Goal: Information Seeking & Learning: Learn about a topic

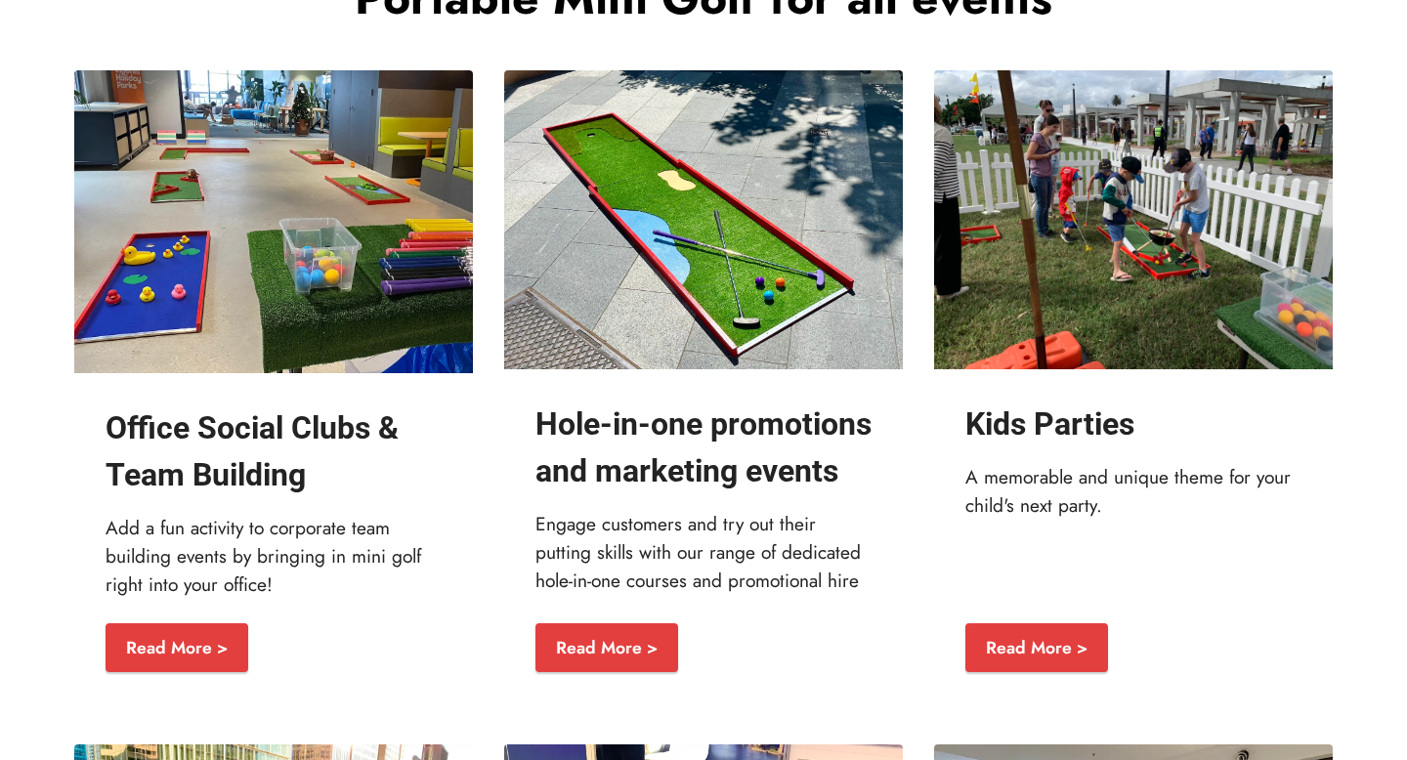
scroll to position [2223, 0]
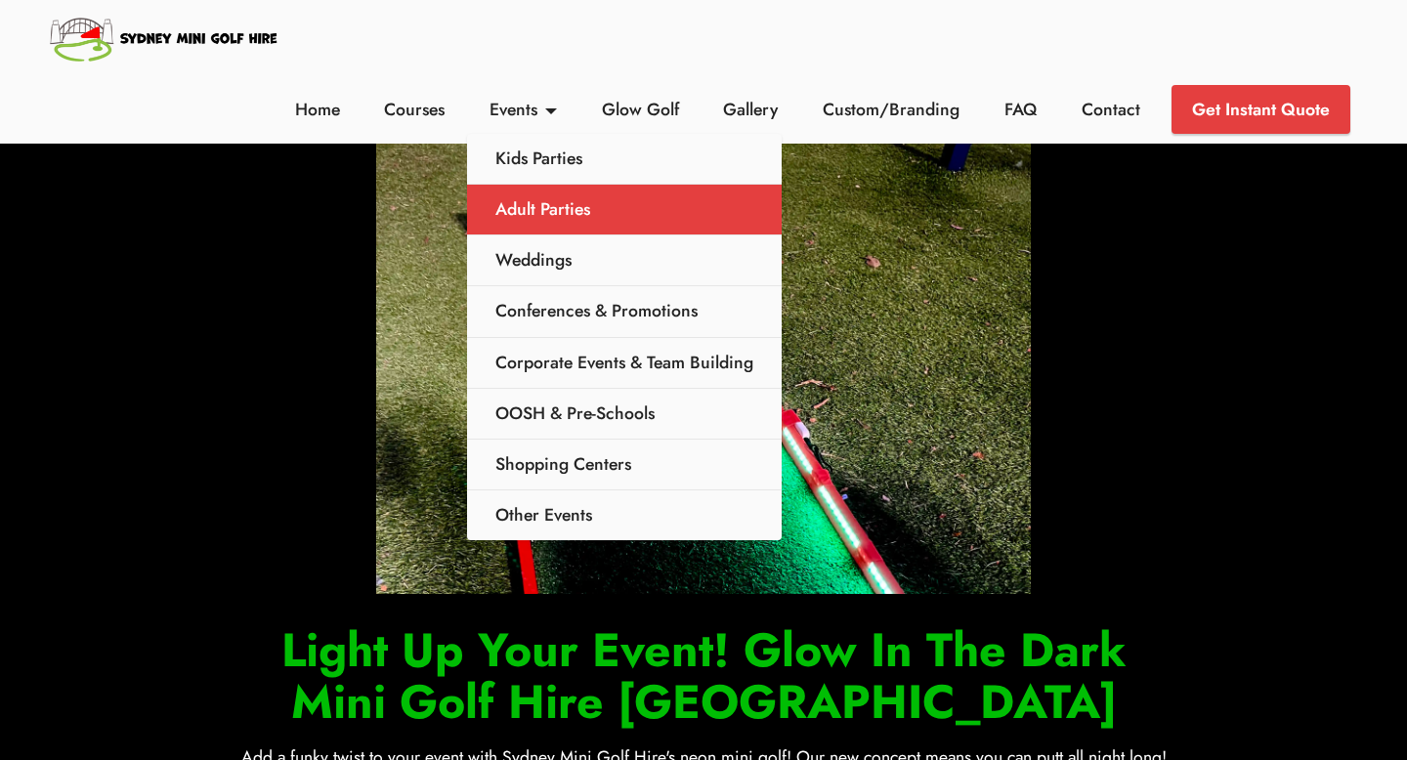
click at [546, 213] on link "Adult Parties" at bounding box center [624, 210] width 315 height 51
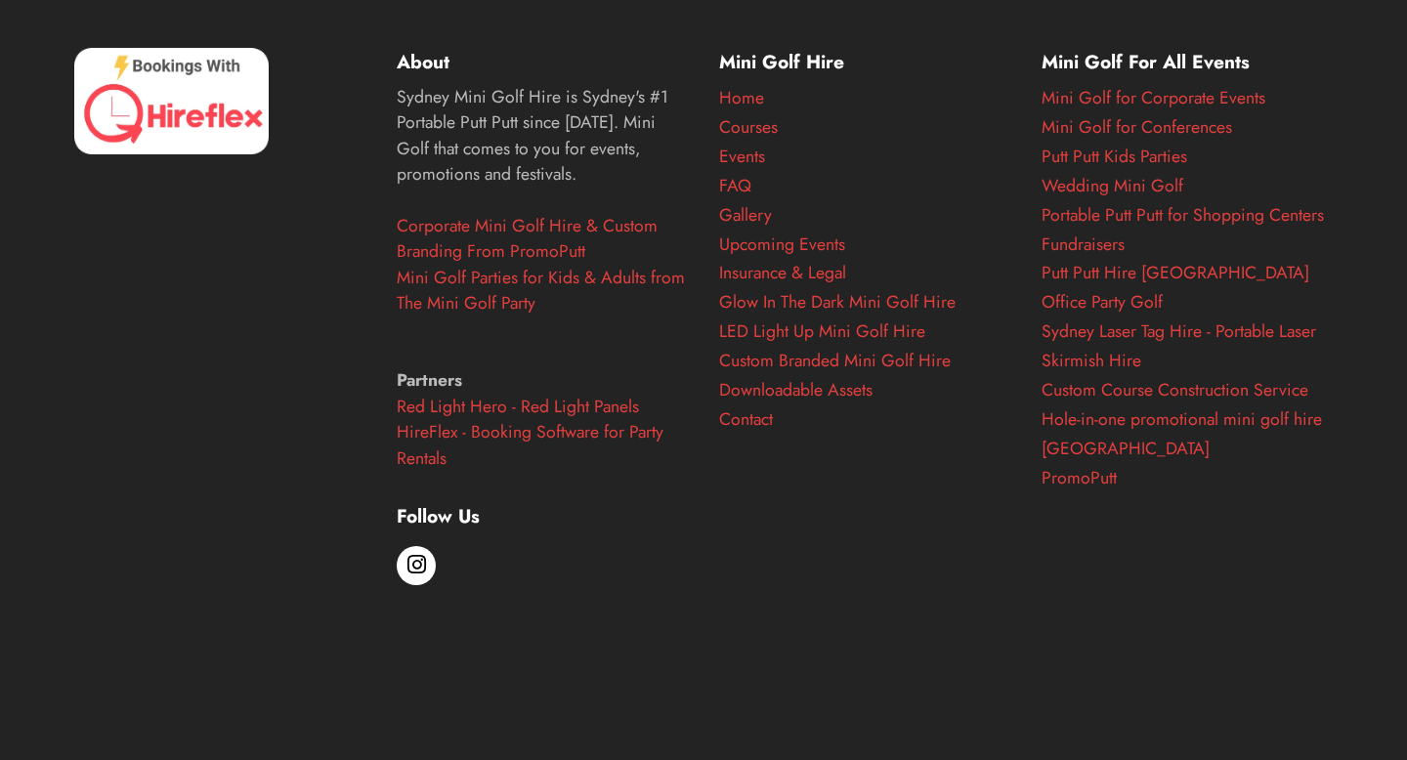
scroll to position [3591, 0]
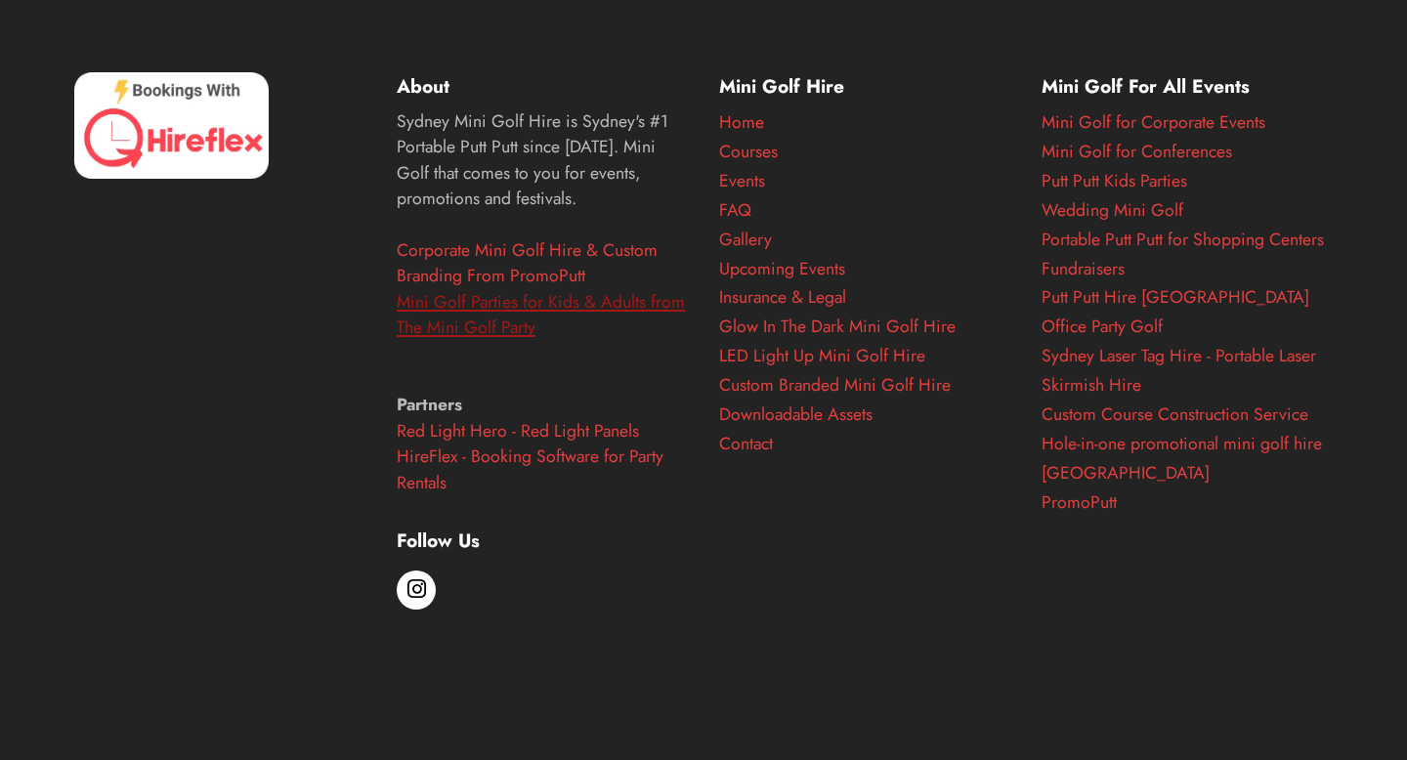
click at [656, 305] on link "Mini Golf Parties for Kids & Adults from The Mini Golf Party" at bounding box center [541, 314] width 288 height 51
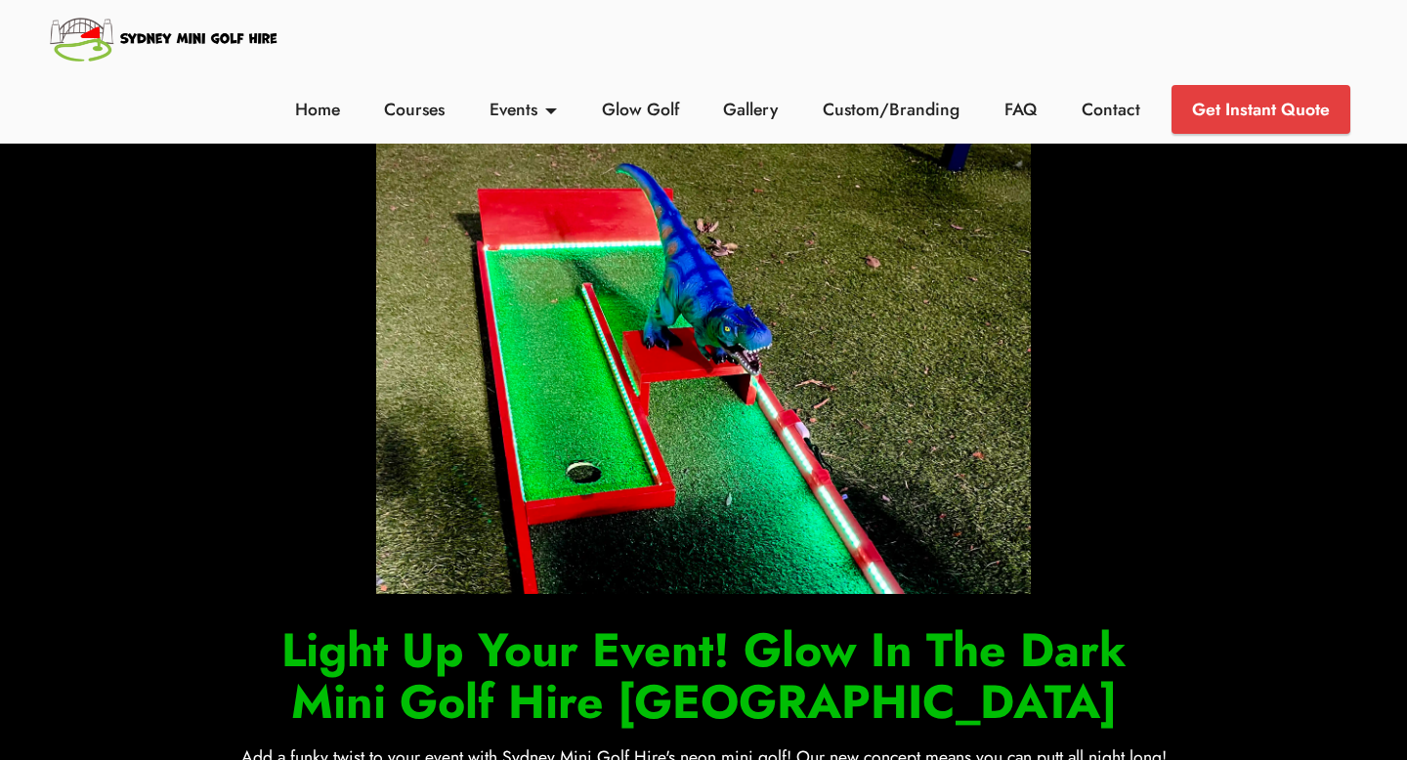
click at [325, 127] on li "Home" at bounding box center [318, 109] width 90 height 49
click at [324, 126] on li "Home" at bounding box center [318, 109] width 90 height 49
click at [324, 124] on li "Home" at bounding box center [318, 109] width 90 height 49
click at [324, 122] on li "Home" at bounding box center [318, 109] width 90 height 49
click at [326, 111] on link "Home" at bounding box center [317, 109] width 56 height 25
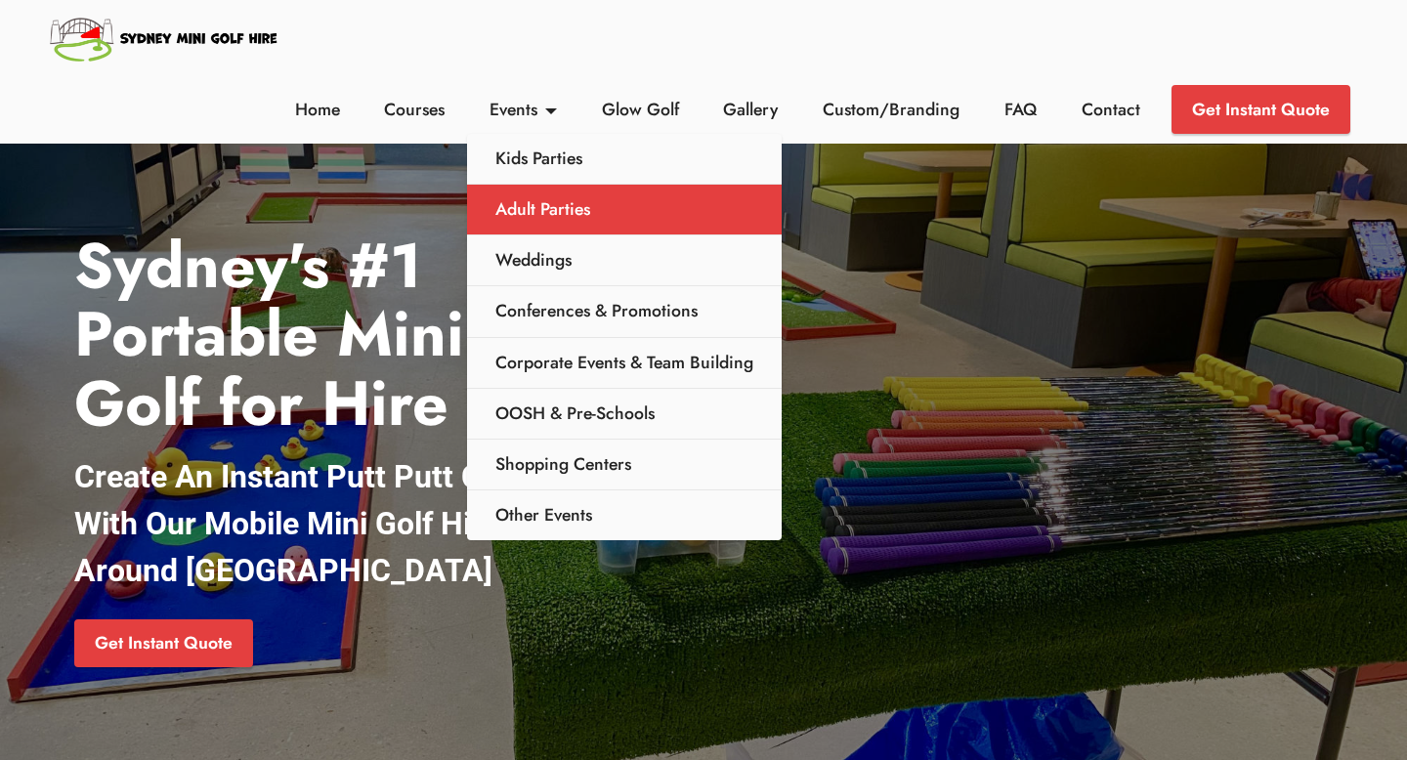
click at [547, 200] on link "Adult Parties" at bounding box center [624, 210] width 315 height 51
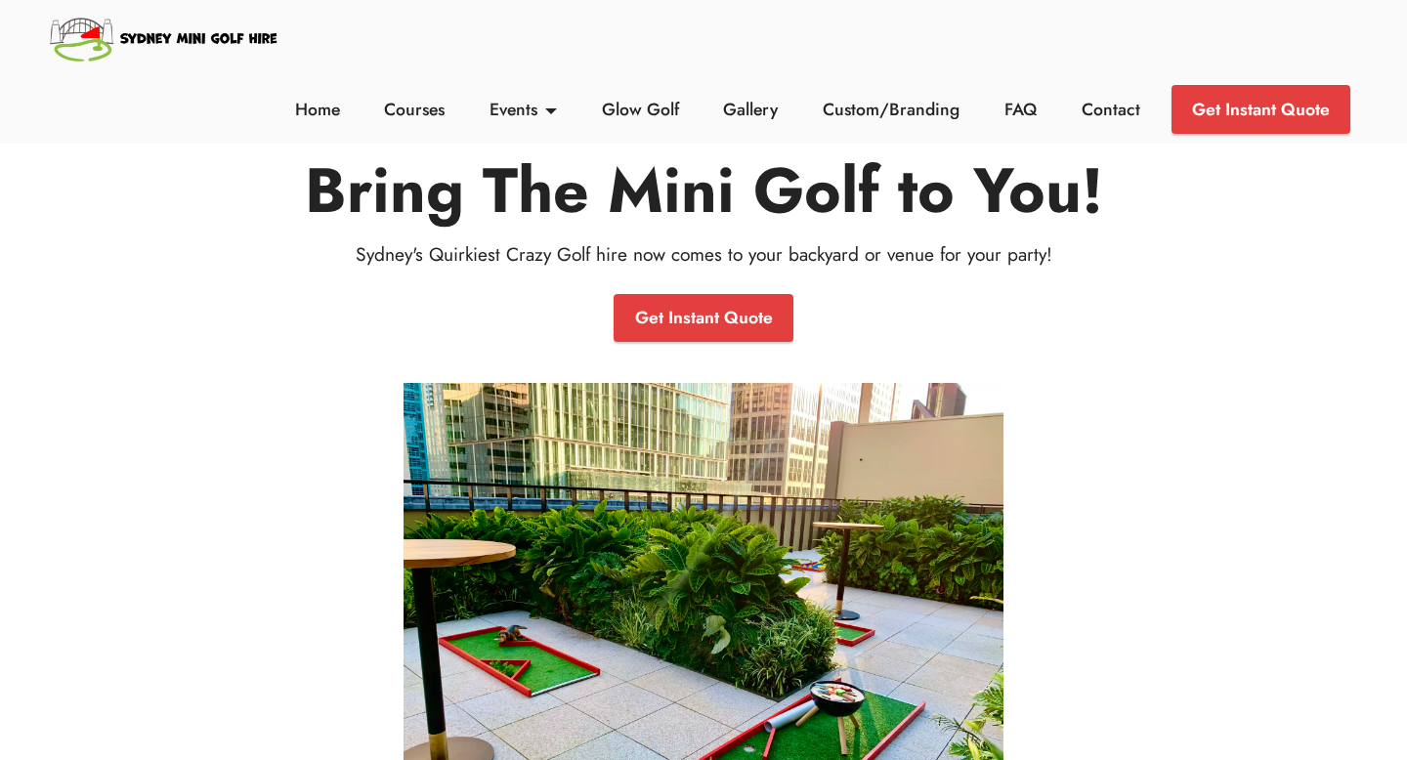
click at [192, 52] on img at bounding box center [164, 38] width 235 height 57
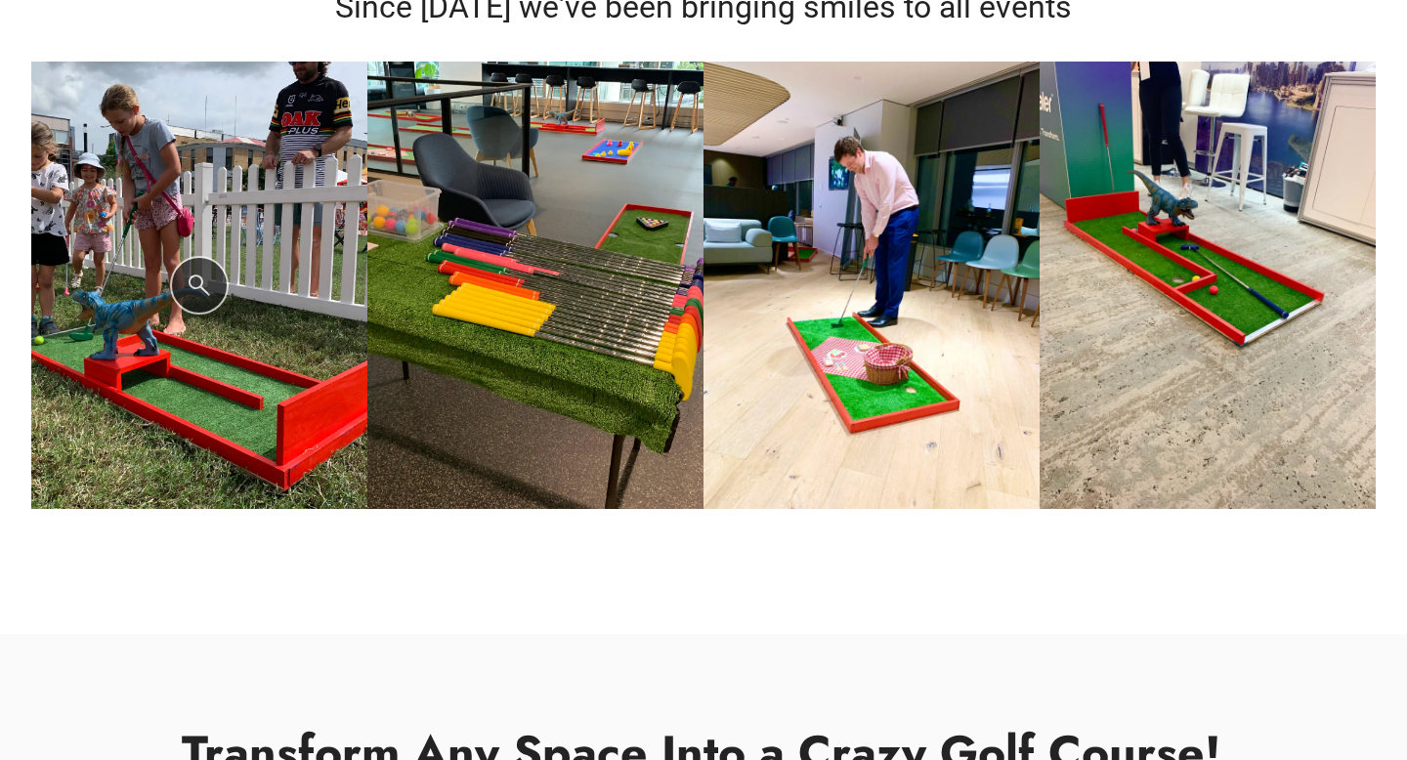
scroll to position [1035, 0]
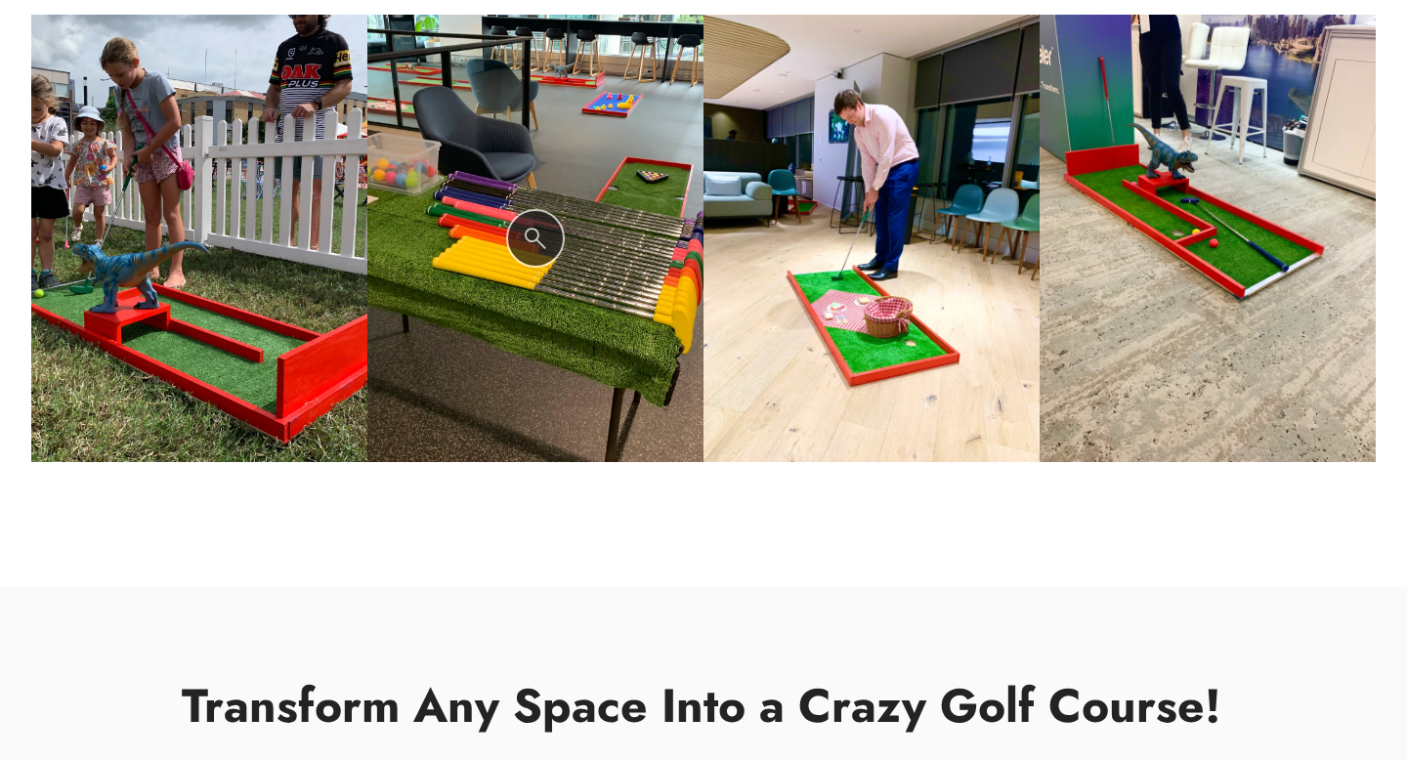
click at [519, 219] on img at bounding box center [535, 239] width 336 height 449
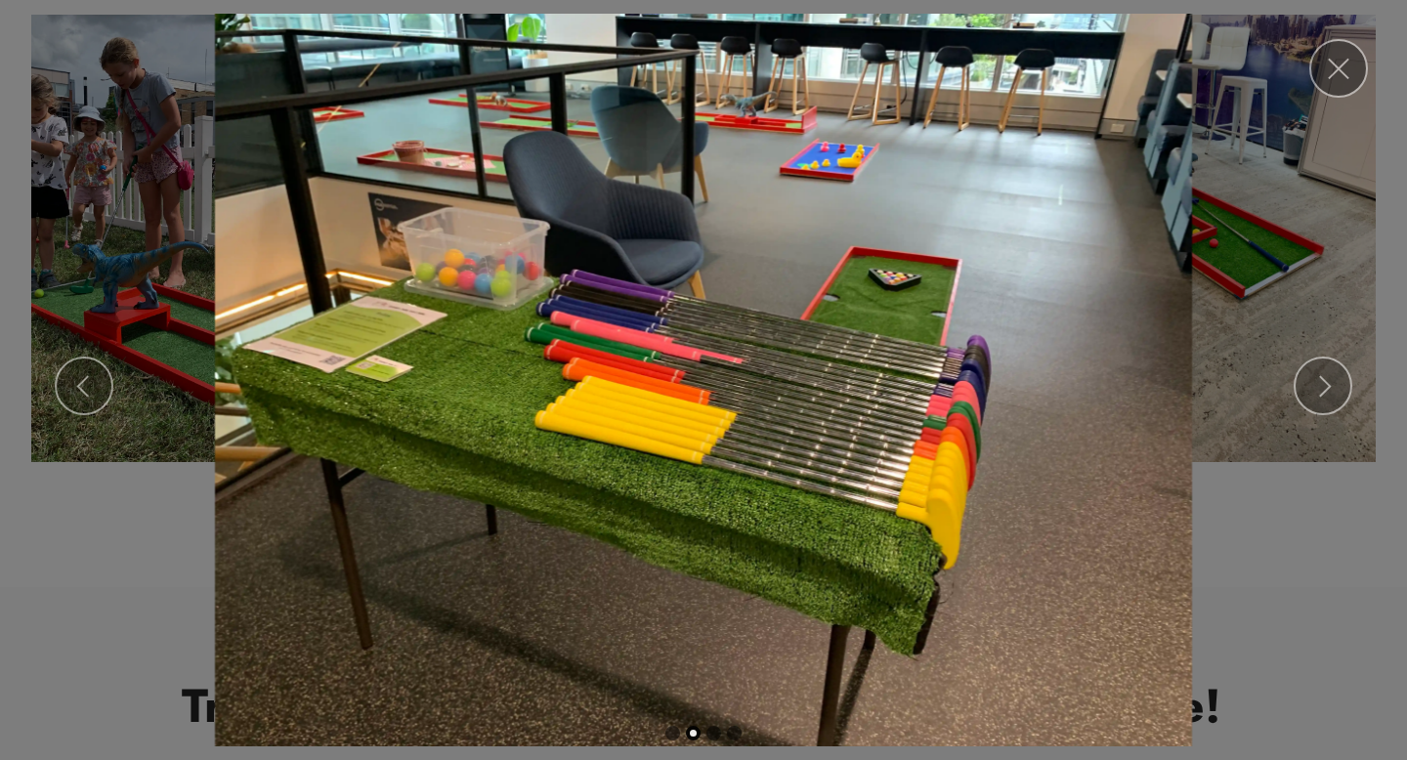
click at [1350, 322] on img at bounding box center [704, 380] width 1376 height 733
click at [1307, 495] on img at bounding box center [704, 380] width 1376 height 733
click at [1335, 83] on link "Close" at bounding box center [1338, 68] width 59 height 59
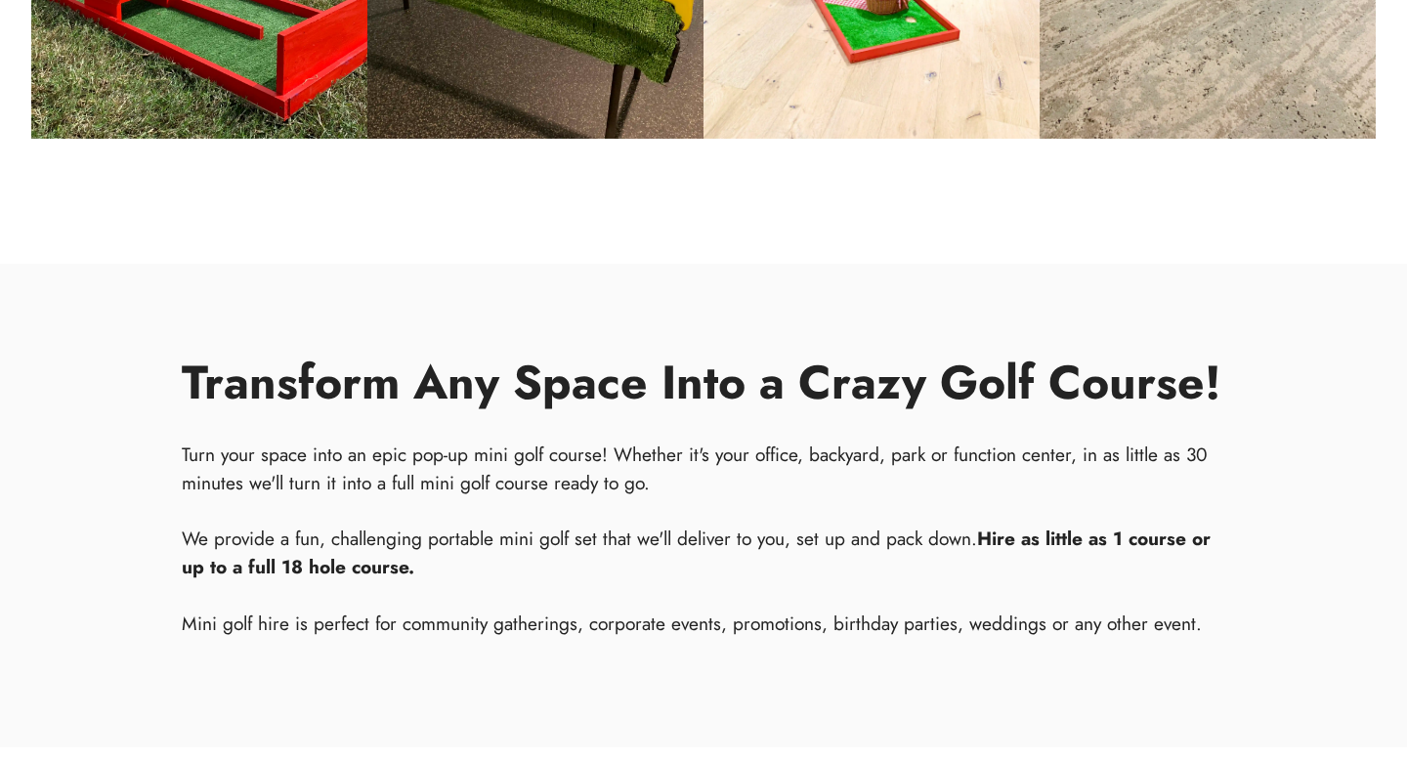
scroll to position [1626, 0]
